Goal: Navigation & Orientation: Find specific page/section

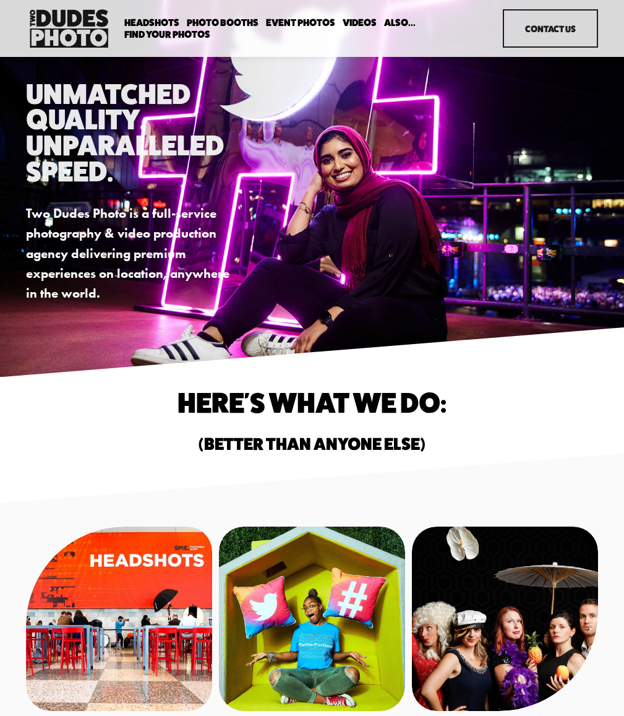
click at [0, 0] on span "Expo Headshots" at bounding box center [0, 0] width 0 height 0
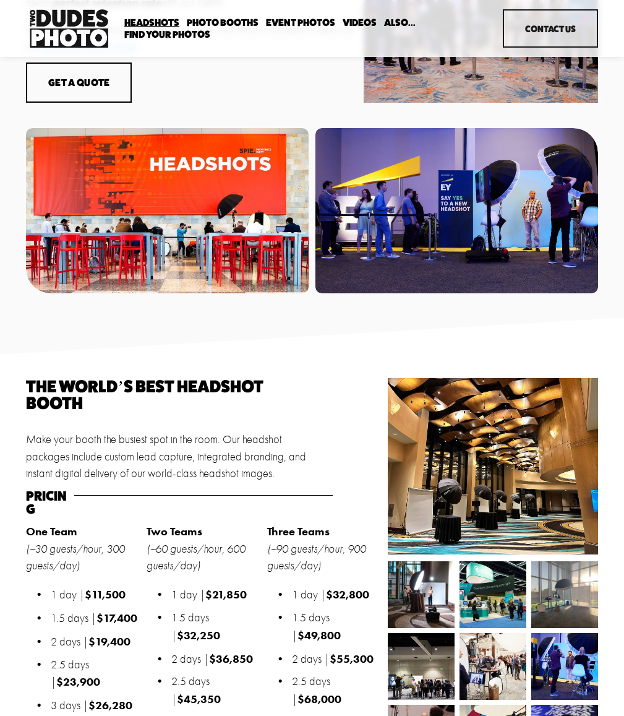
scroll to position [433, 0]
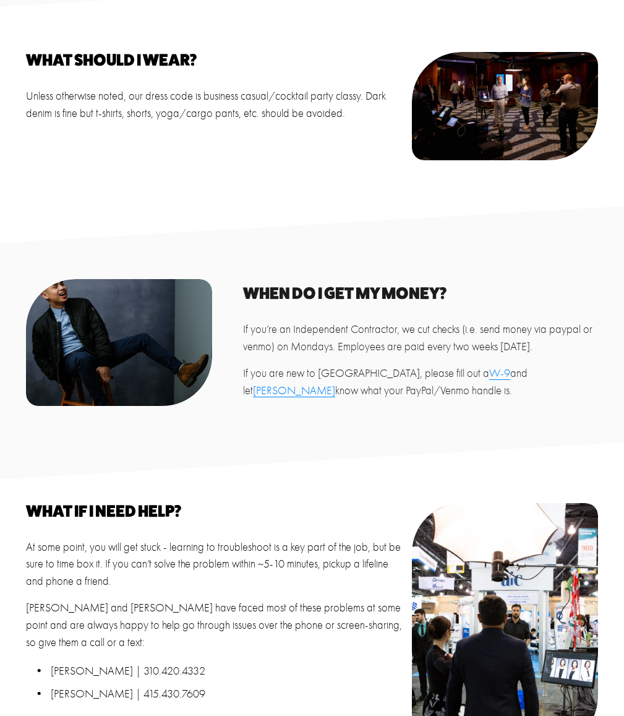
scroll to position [901, 0]
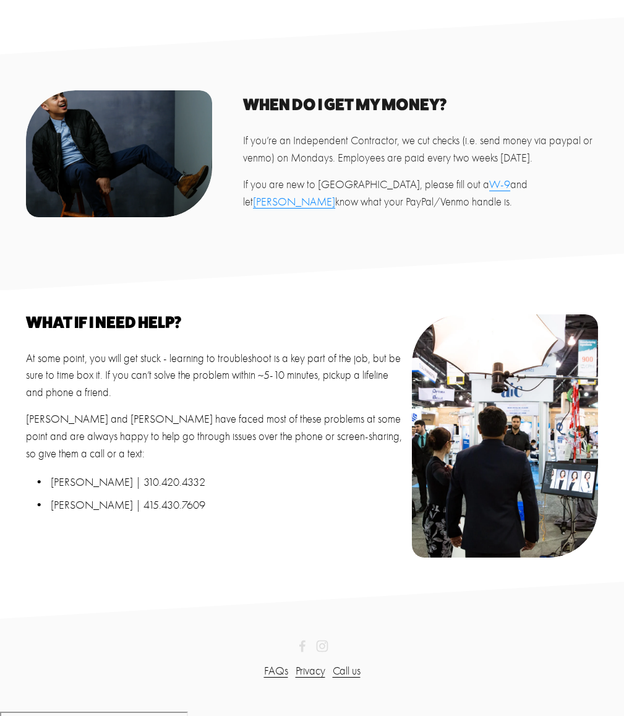
click at [324, 649] on use "Instagram" at bounding box center [322, 646] width 12 height 12
